Goal: Task Accomplishment & Management: Use online tool/utility

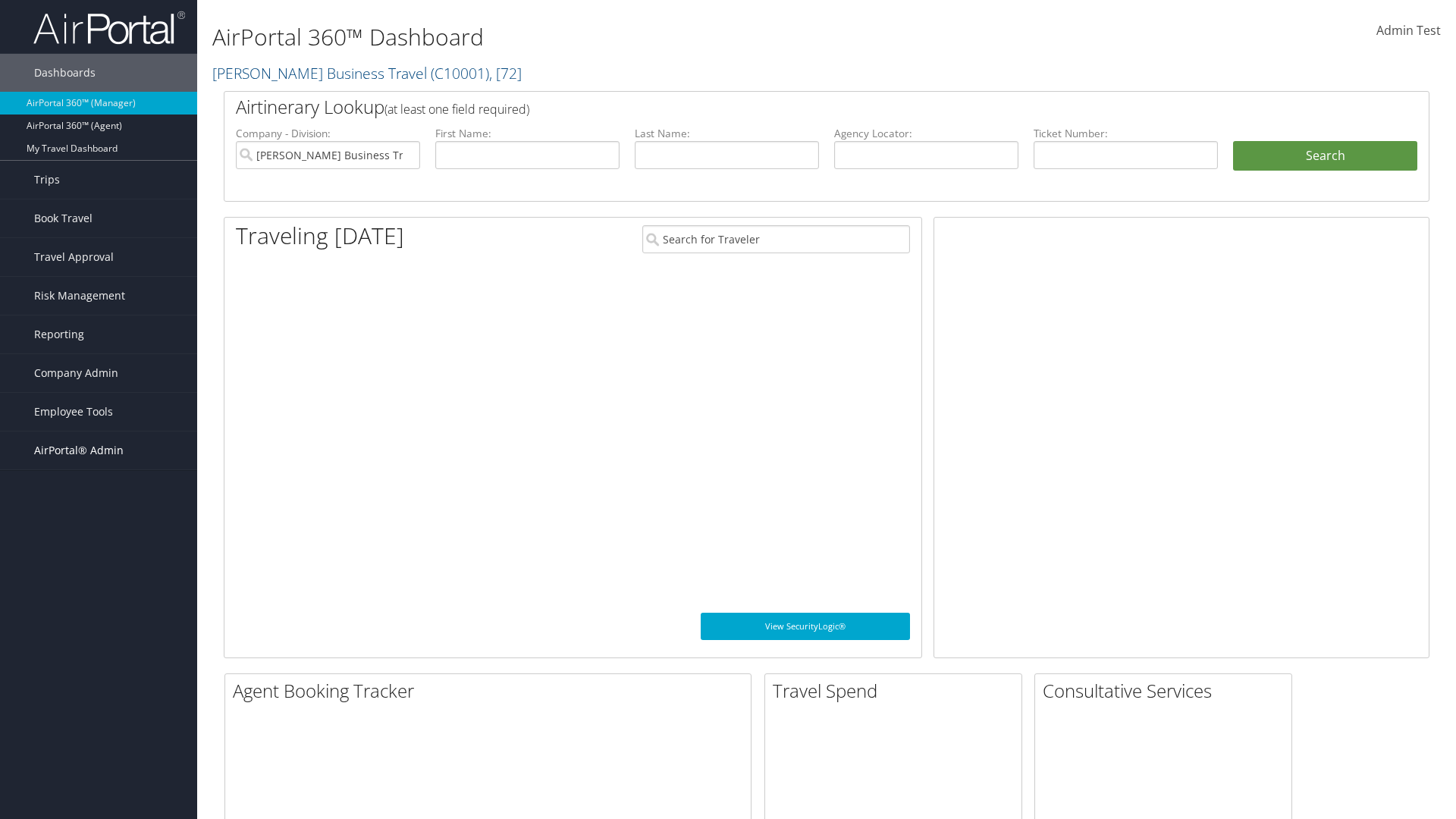
click at [98, 450] on span "AirPortal® Admin" at bounding box center [78, 450] width 89 height 38
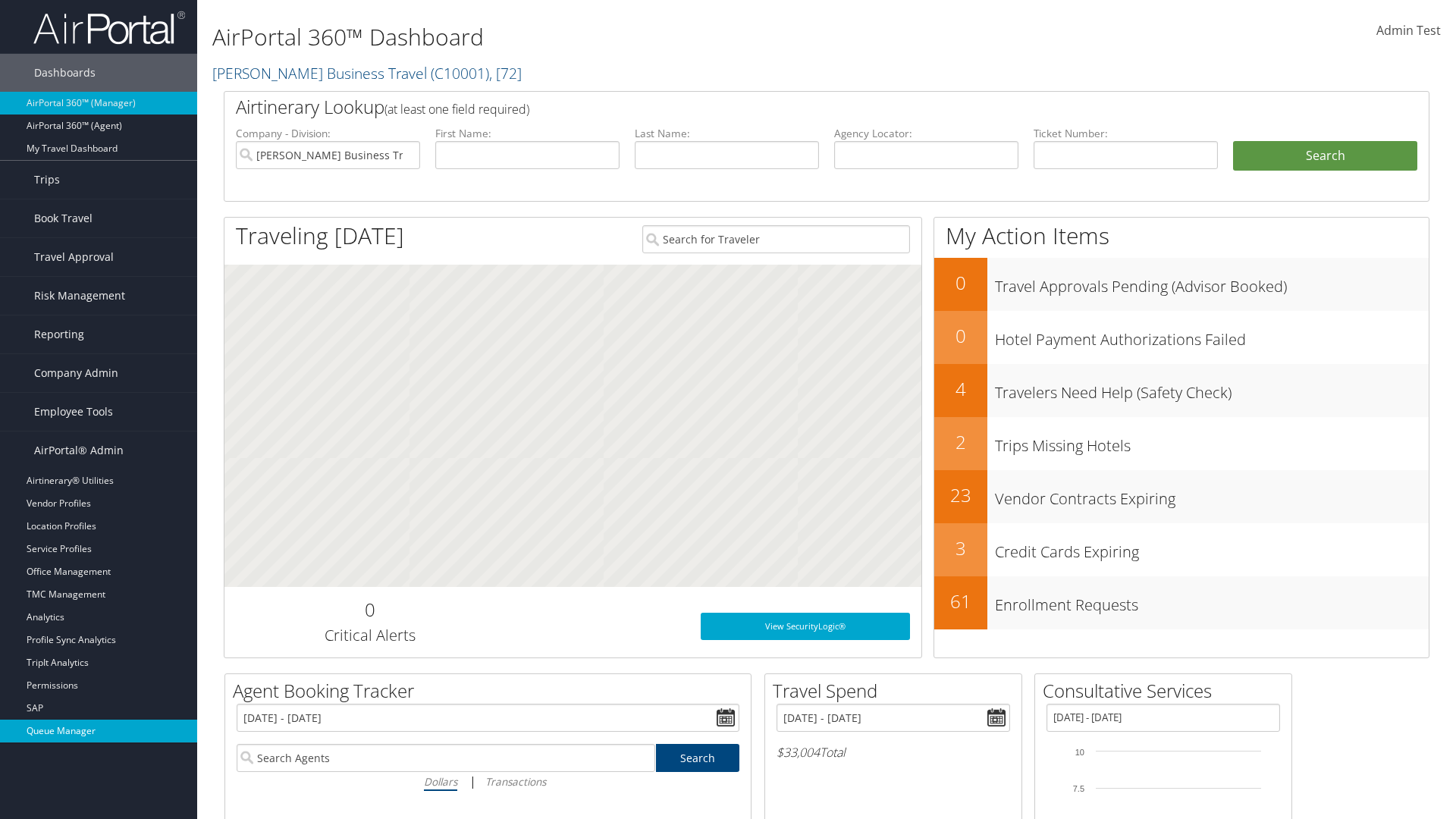
click at [98, 731] on link "Queue Manager" at bounding box center [98, 731] width 198 height 23
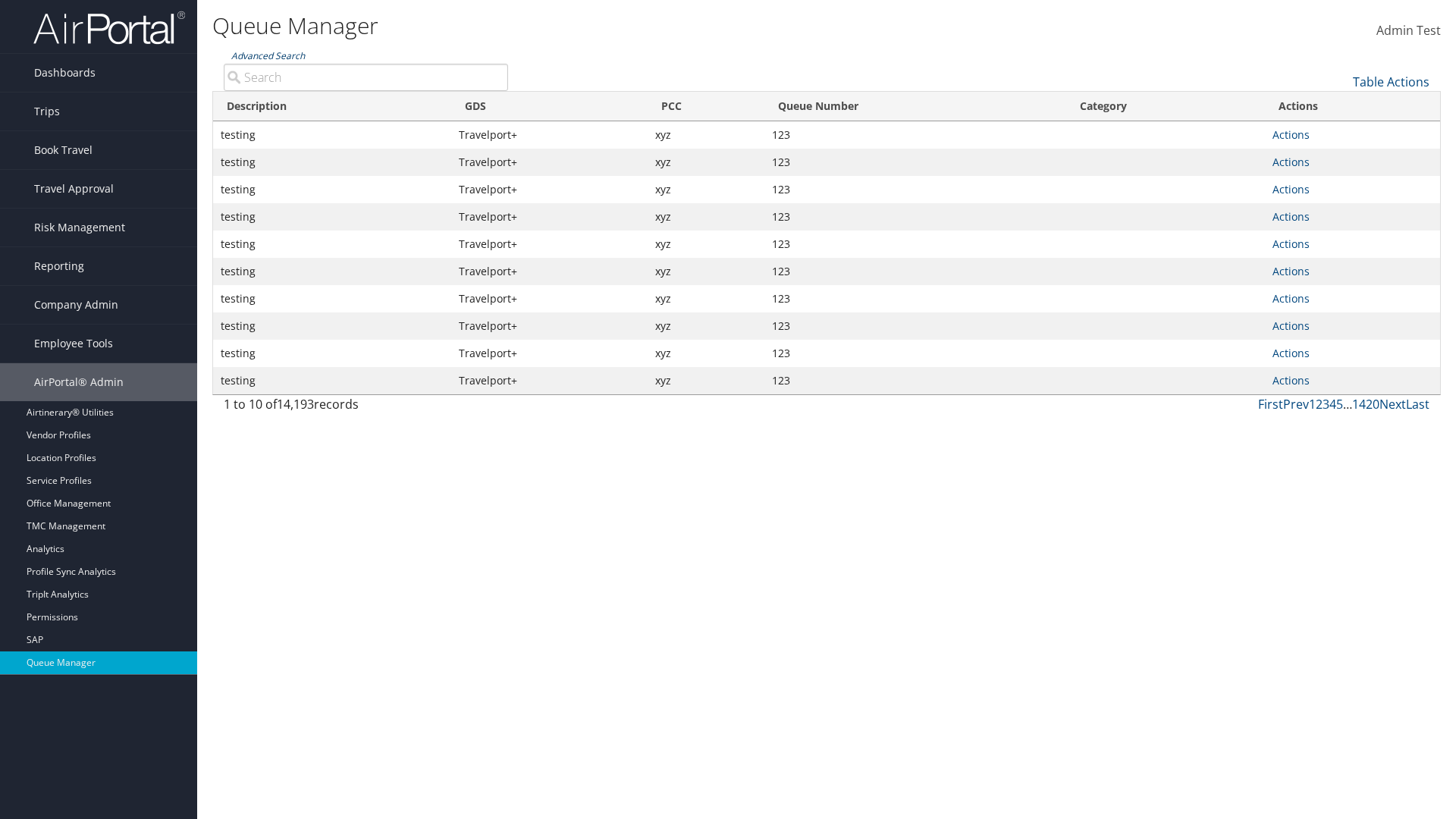
click at [268, 55] on link "Advanced Search" at bounding box center [268, 56] width 74 height 13
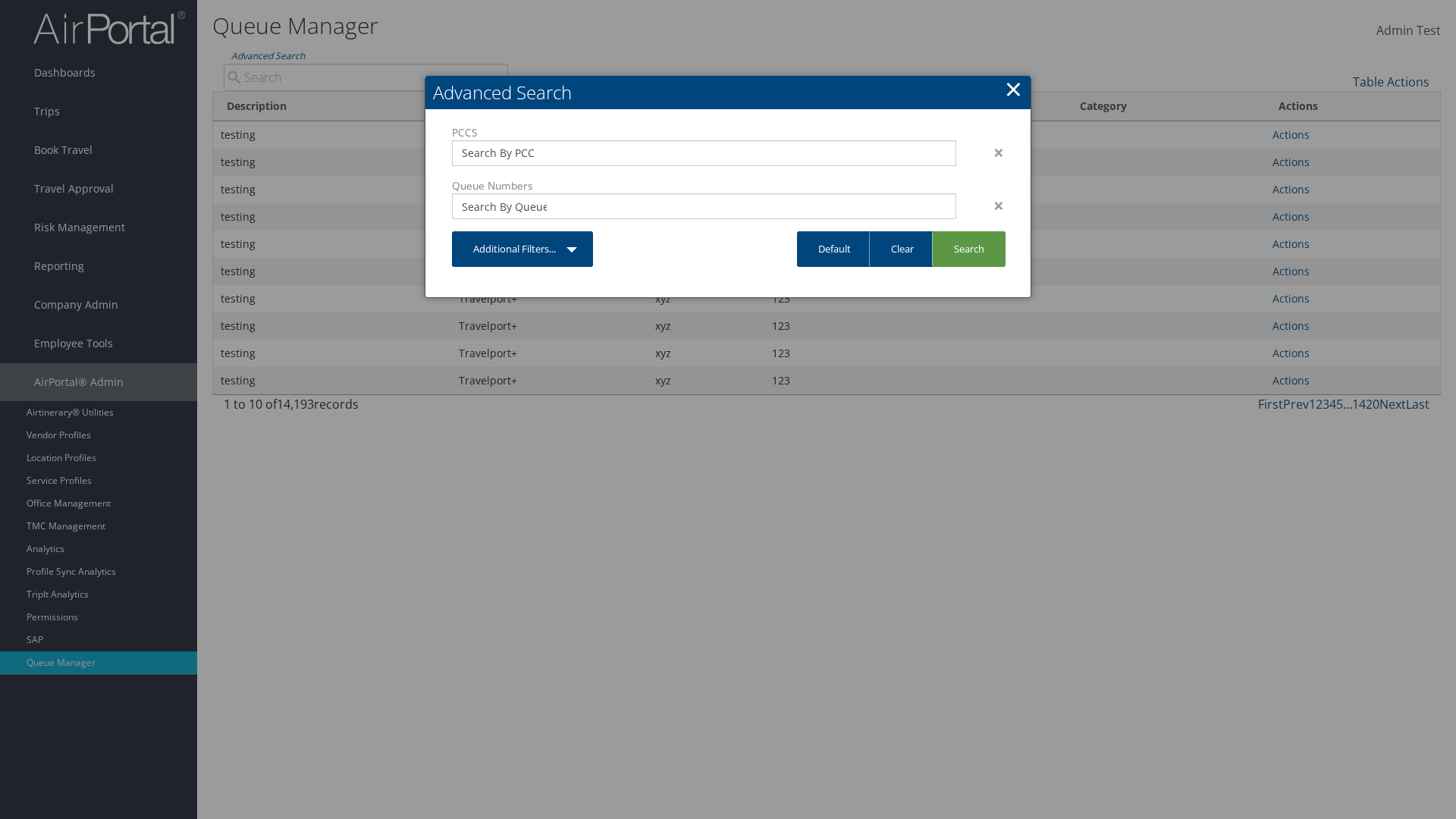
type input "test"
type input "1234"
click at [968, 249] on link "Search" at bounding box center [969, 249] width 74 height 36
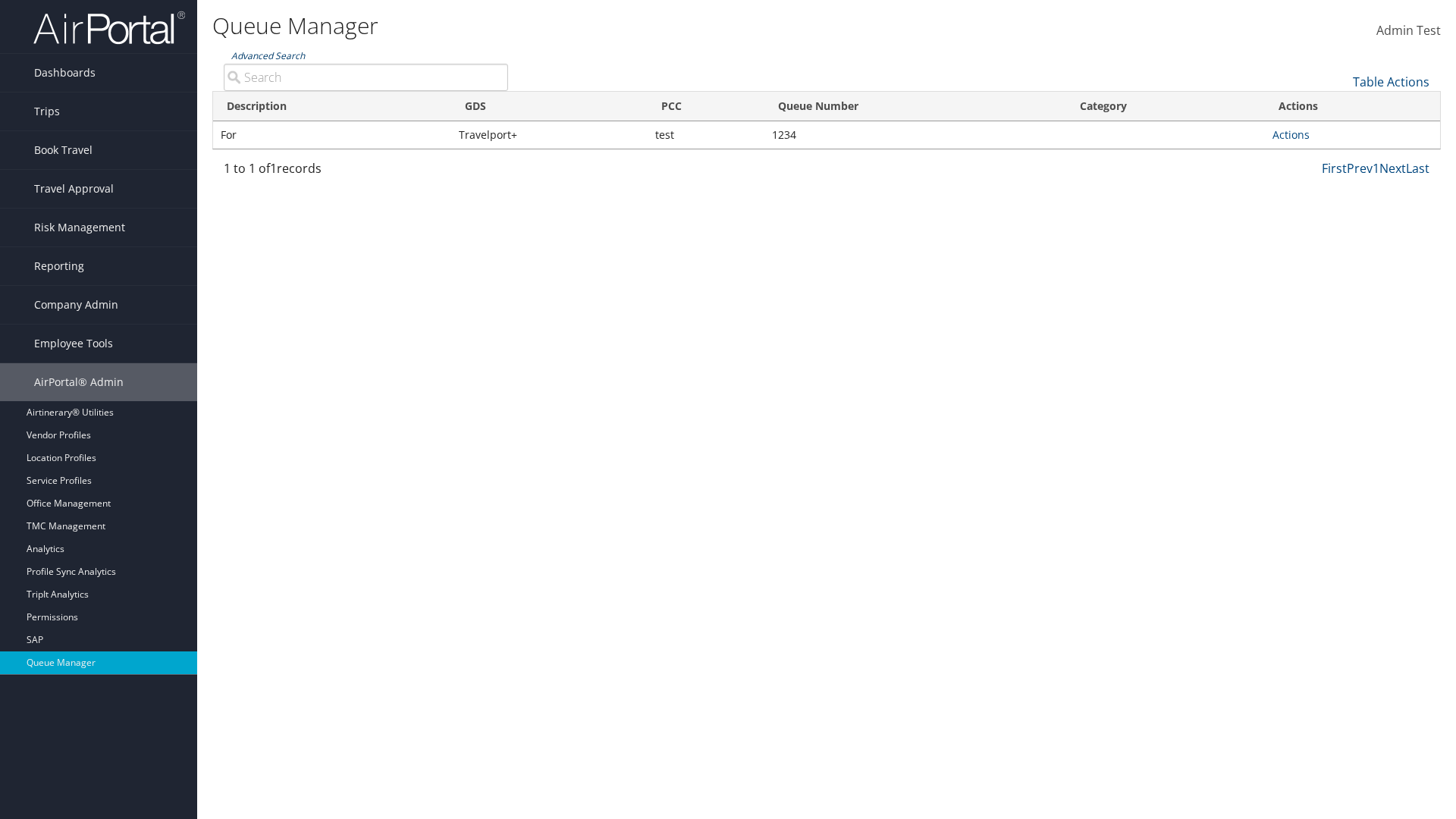
click at [268, 55] on link "Advanced Search" at bounding box center [268, 56] width 74 height 13
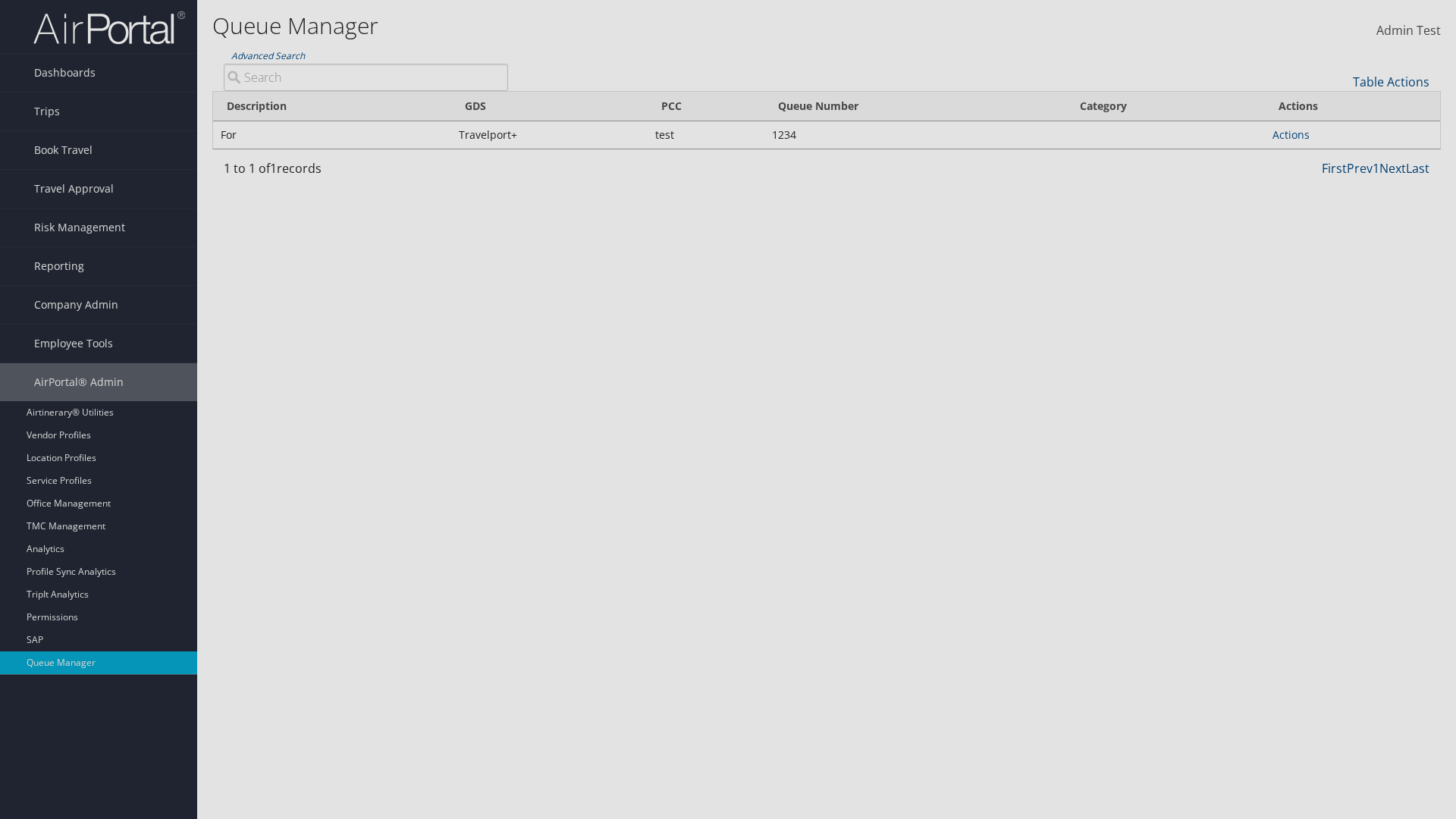
click at [0, 0] on link "Clear" at bounding box center [0, 0] width 0 height 0
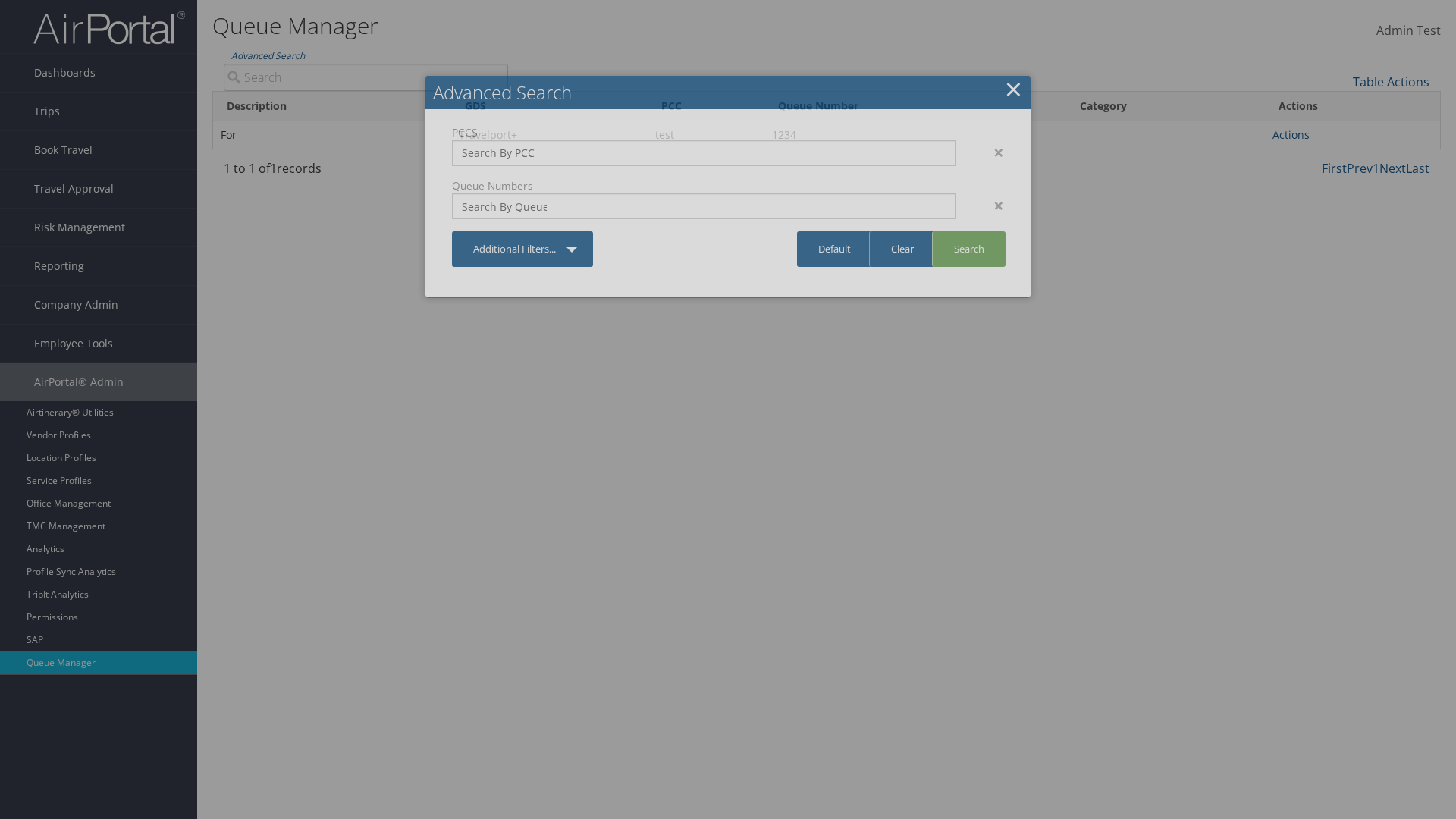
click at [1013, 88] on link "×" at bounding box center [1013, 89] width 17 height 31
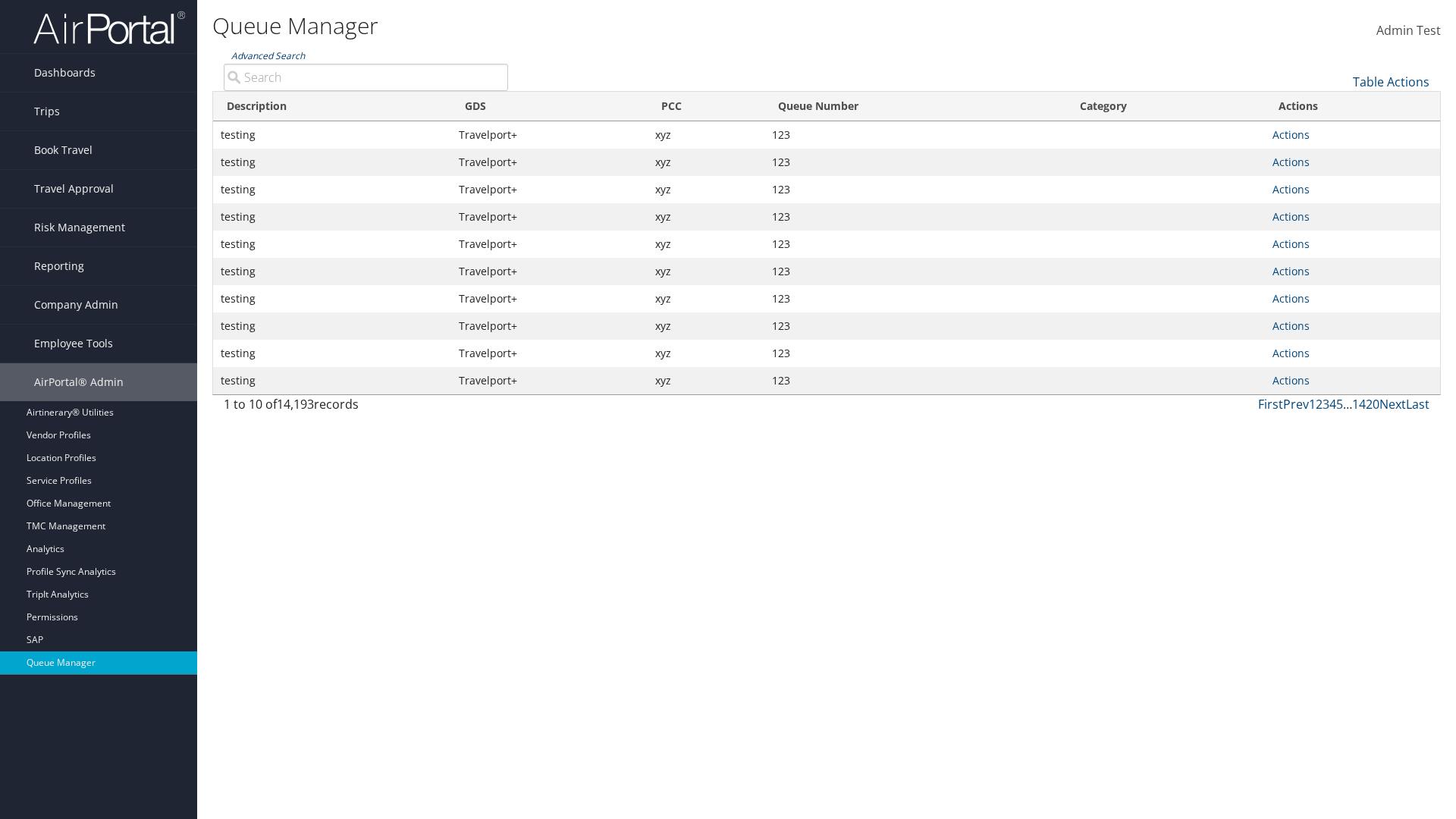
click at [268, 55] on link "Advanced Search" at bounding box center [268, 56] width 74 height 13
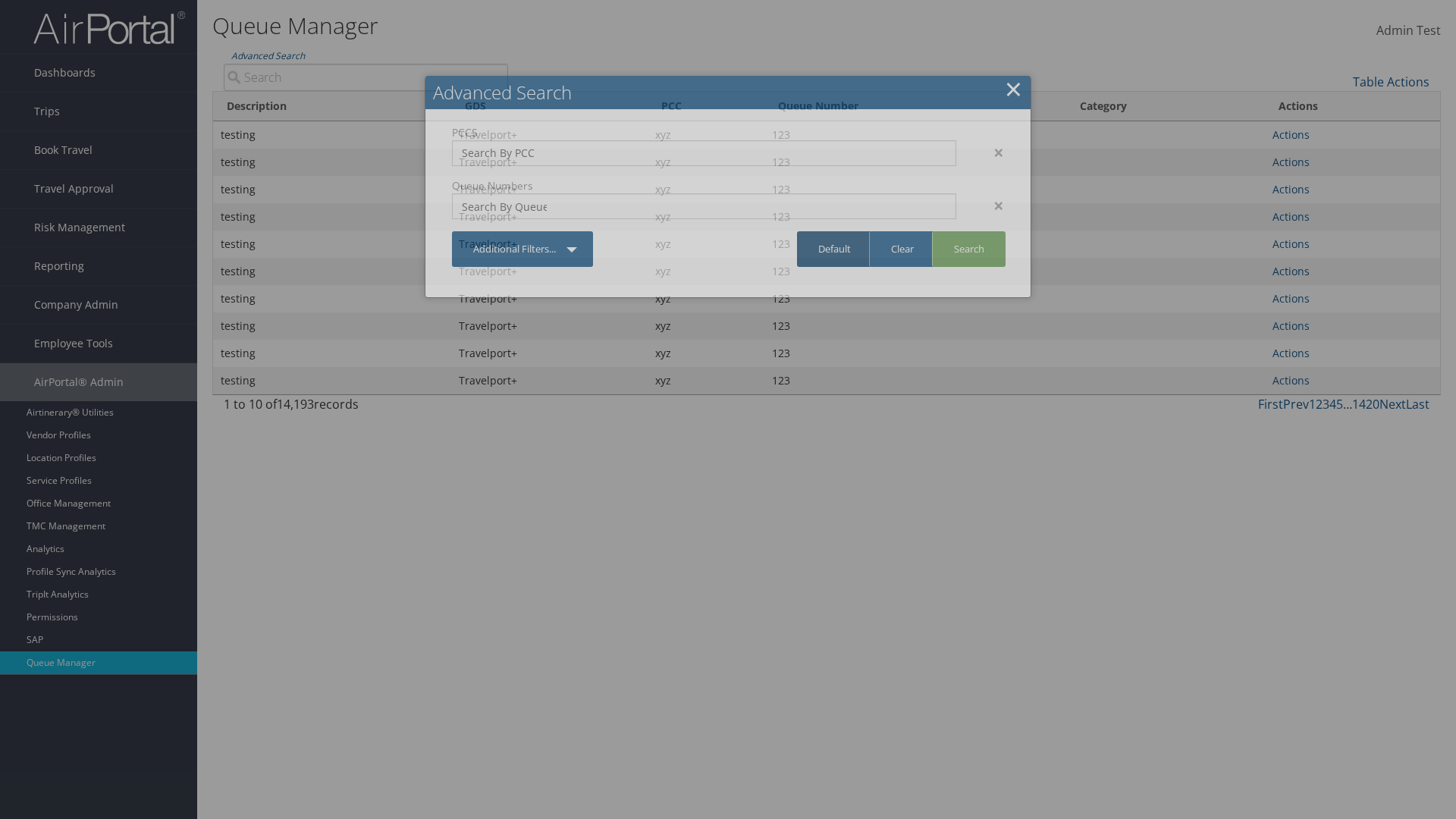
click at [834, 249] on link "Default" at bounding box center [834, 249] width 75 height 36
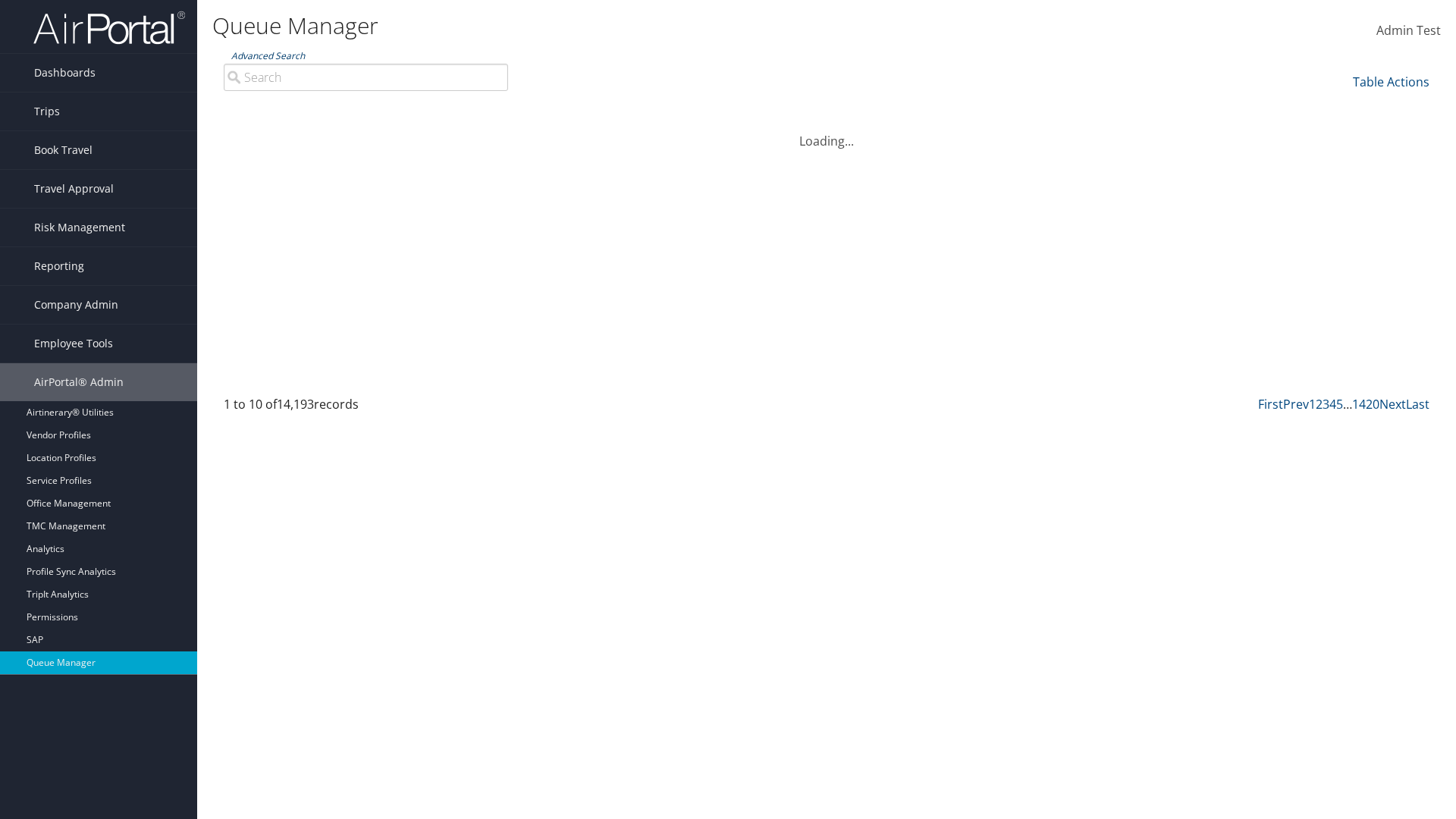
click at [268, 55] on link "Advanced Search" at bounding box center [268, 56] width 74 height 13
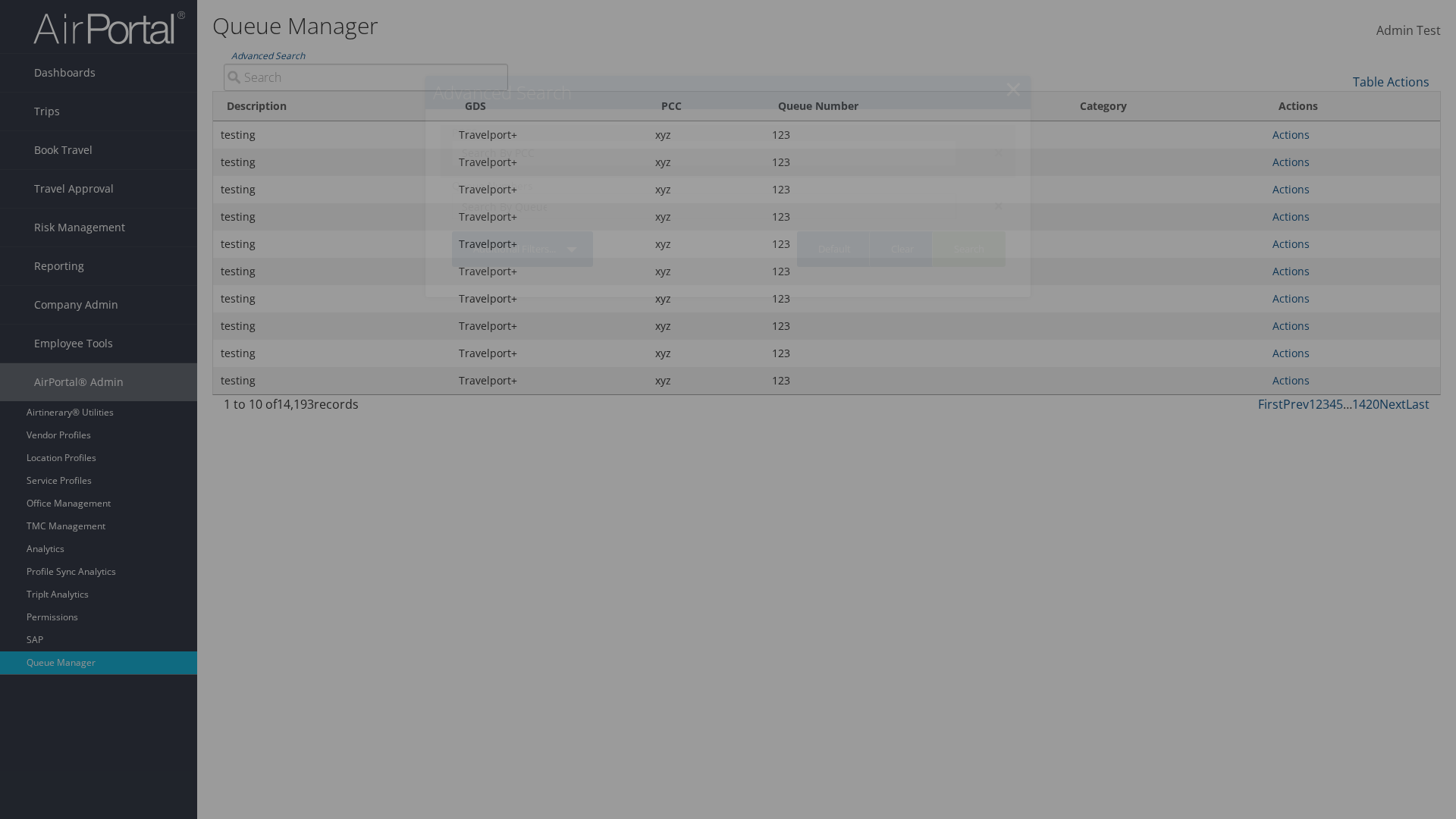
click at [991, 152] on div "×" at bounding box center [991, 152] width 48 height 18
click at [991, 197] on div "×" at bounding box center [991, 206] width 48 height 18
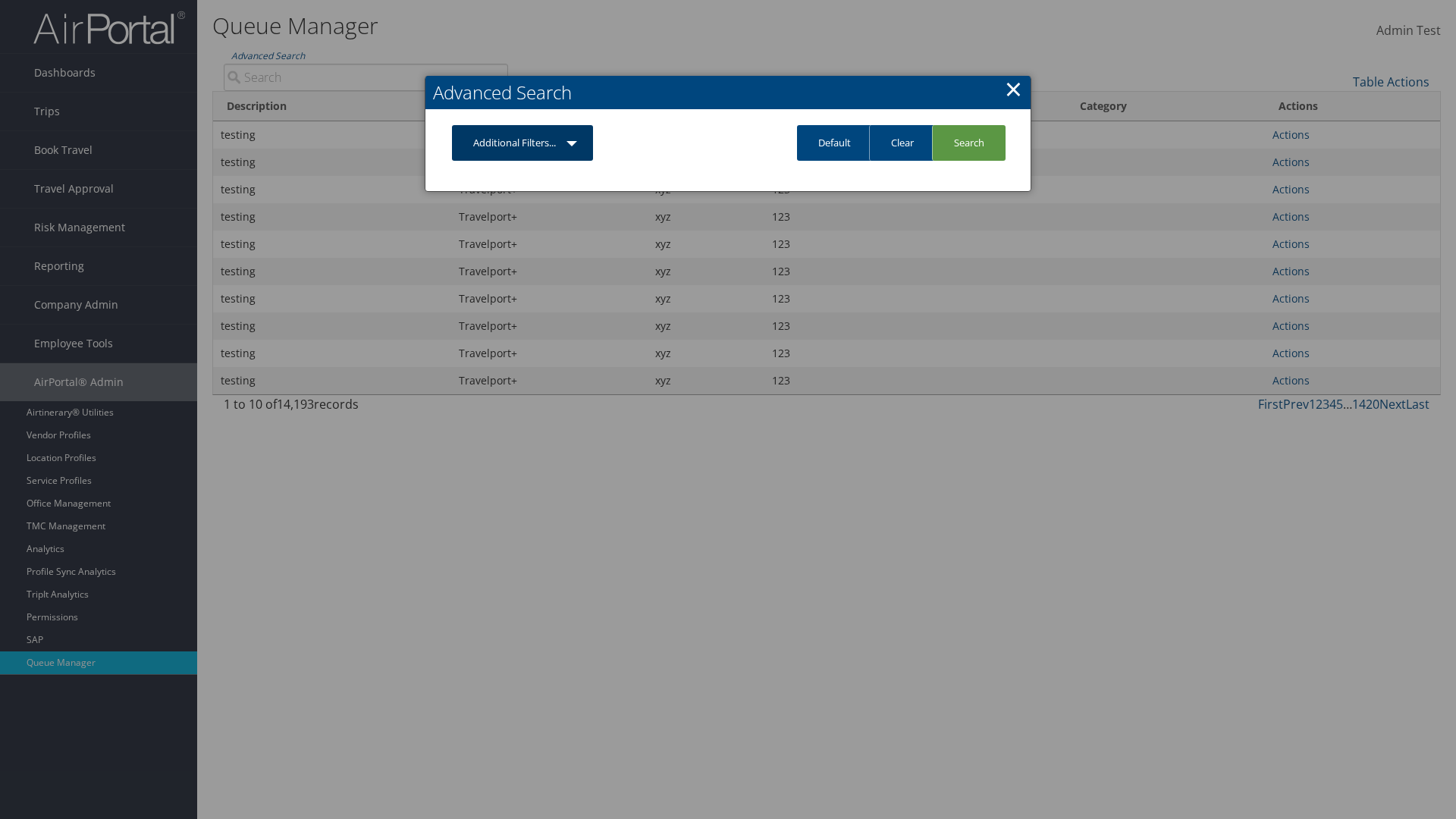
click at [522, 143] on link "Additional Filters..." at bounding box center [522, 143] width 141 height 36
click at [0, 0] on link "PCC" at bounding box center [0, 0] width 0 height 0
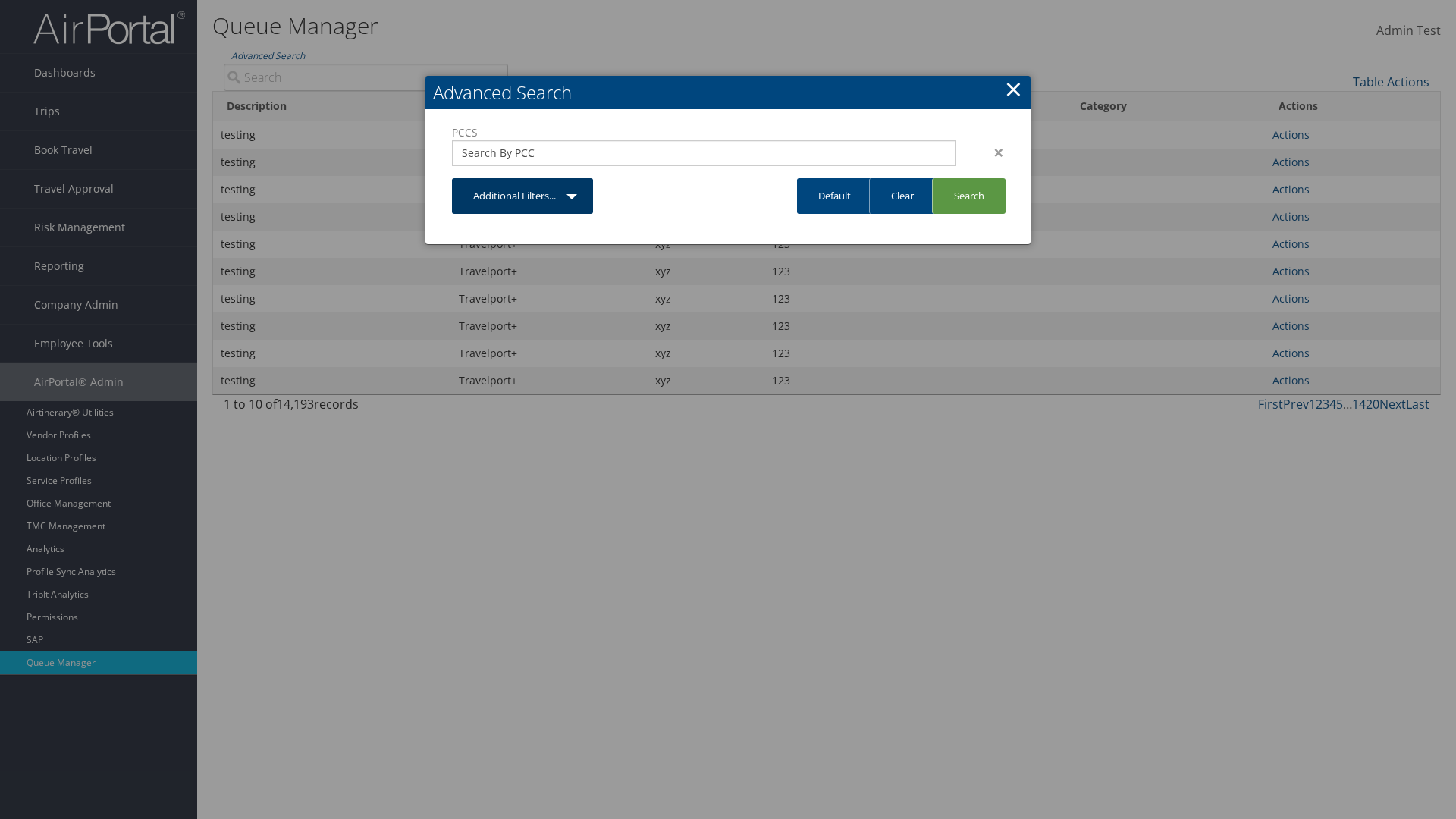
click at [522, 196] on link "Additional Filters..." at bounding box center [522, 197] width 141 height 36
click at [0, 0] on link "Queue Number" at bounding box center [0, 0] width 0 height 0
